Goal: Navigation & Orientation: Understand site structure

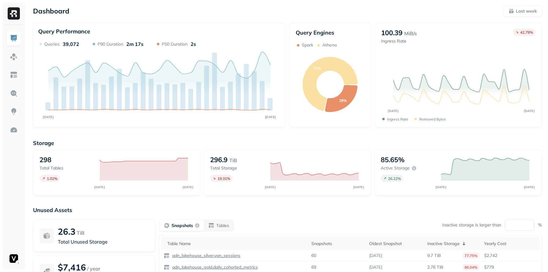
click at [13, 13] on img at bounding box center [14, 13] width 12 height 12
click at [18, 260] on html "Dashboard Last week Query Performance AUG [DATE] Queries 39,072 P90 Duration 2m…" at bounding box center [274, 170] width 548 height 341
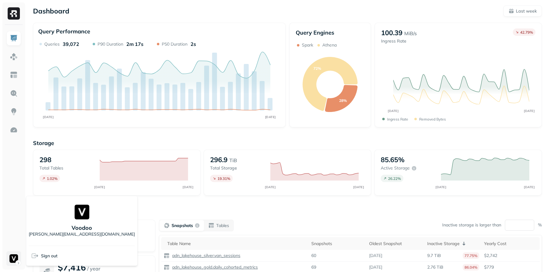
click at [18, 260] on html "Dashboard Last week Query Performance AUG [DATE] Queries 39,072 P90 Duration 2m…" at bounding box center [274, 170] width 548 height 341
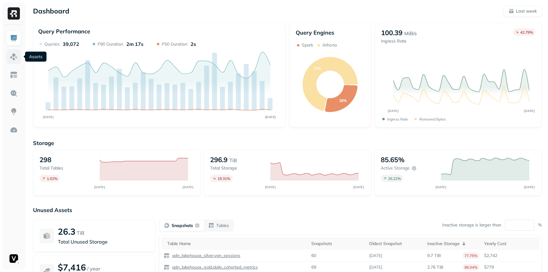
click at [11, 55] on img at bounding box center [14, 57] width 8 height 8
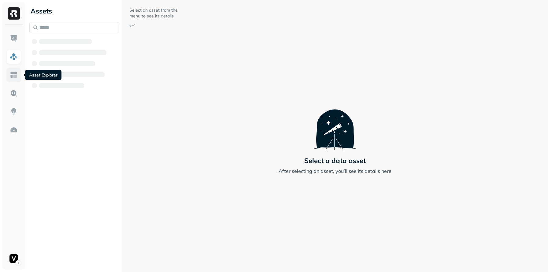
click at [14, 76] on img at bounding box center [14, 75] width 8 height 8
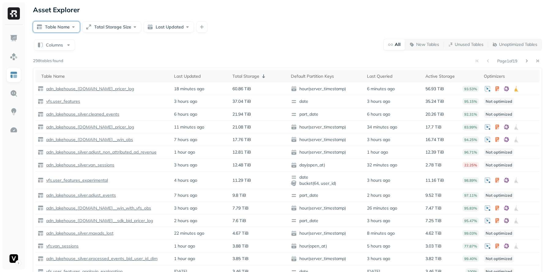
click at [53, 28] on button "Table Name" at bounding box center [56, 26] width 47 height 11
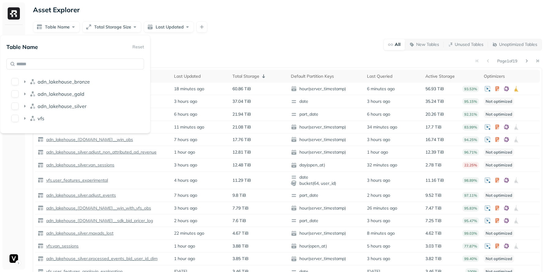
click at [223, 47] on div "Columns All New Tables Unused Tables Unoptimized Tables" at bounding box center [287, 45] width 509 height 12
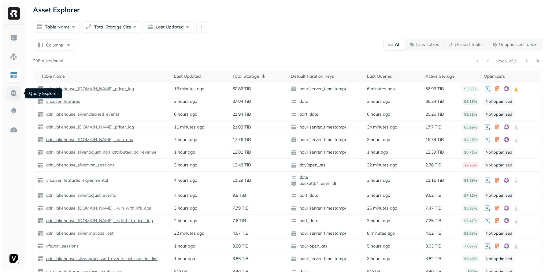
click at [12, 92] on img at bounding box center [14, 93] width 8 height 8
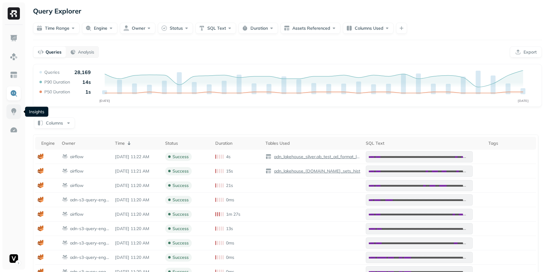
click at [15, 114] on img at bounding box center [14, 112] width 8 height 8
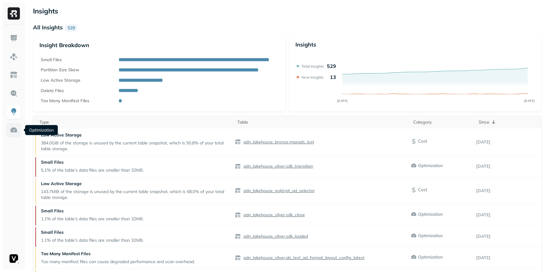
click at [15, 130] on img at bounding box center [14, 130] width 8 height 8
click at [14, 130] on img at bounding box center [14, 130] width 8 height 8
